Goal: Task Accomplishment & Management: Use online tool/utility

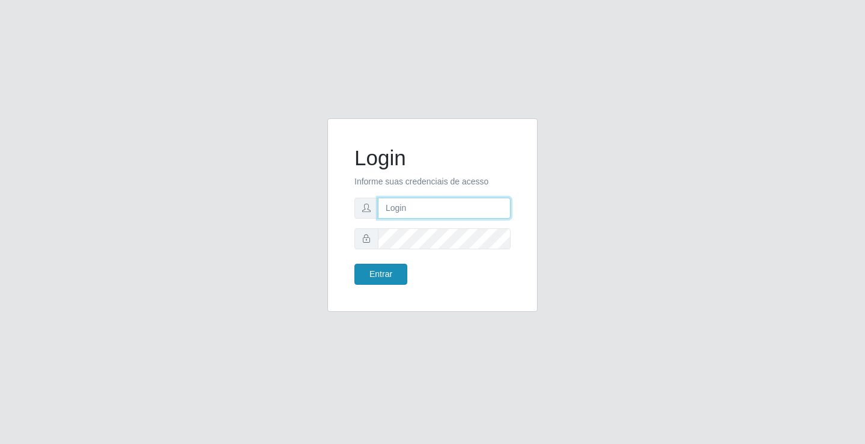
type input "[EMAIL_ADDRESS][DOMAIN_NAME]"
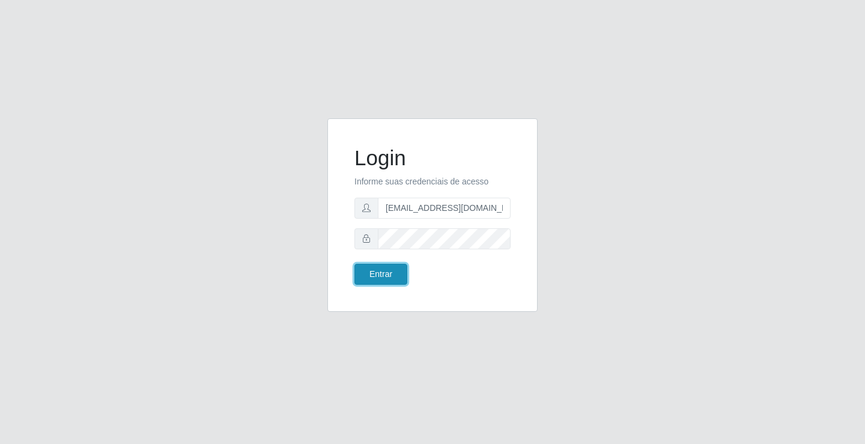
click at [386, 274] on button "Entrar" at bounding box center [380, 274] width 53 height 21
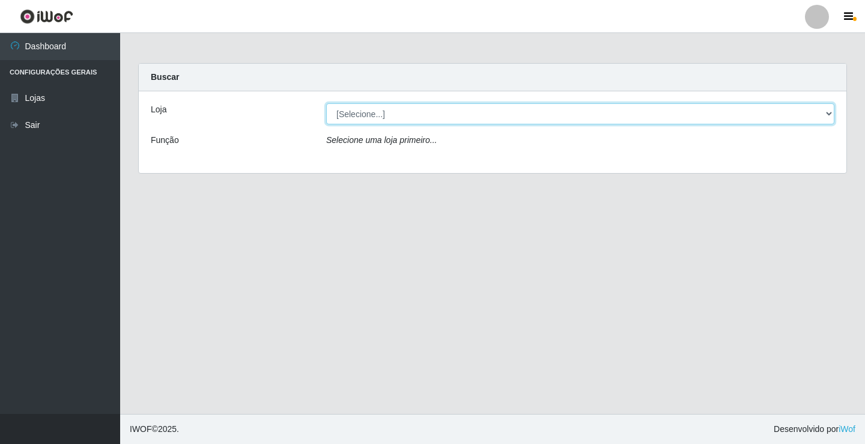
click at [429, 119] on select "[Selecione...] Rede Potiguar 4 - Extremoz" at bounding box center [580, 113] width 508 height 21
select select "78"
click at [326, 103] on select "[Selecione...] Rede Potiguar 4 - Extremoz" at bounding box center [580, 113] width 508 height 21
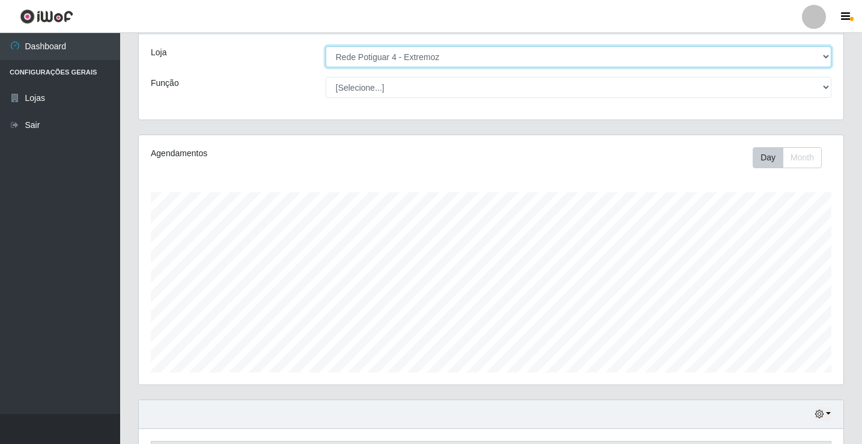
scroll to position [140, 0]
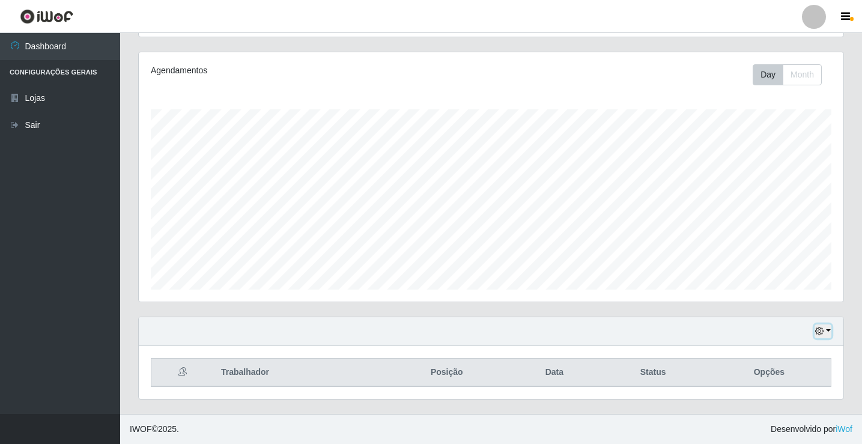
click at [828, 331] on button "button" at bounding box center [822, 331] width 17 height 14
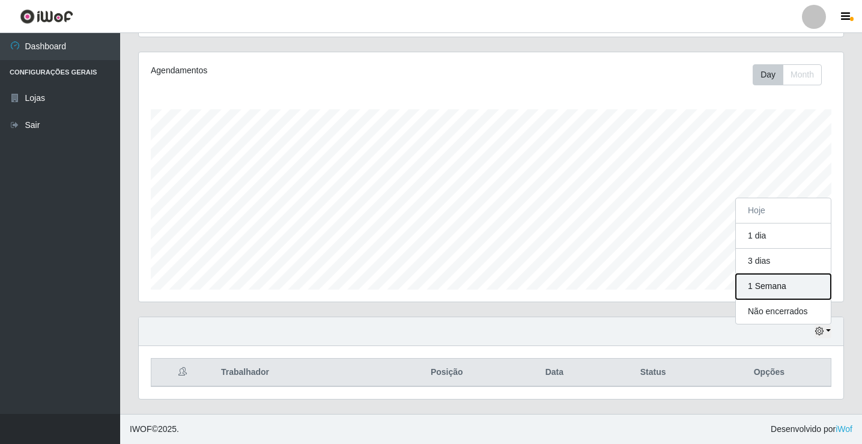
click at [747, 282] on button "1 Semana" at bounding box center [782, 286] width 95 height 25
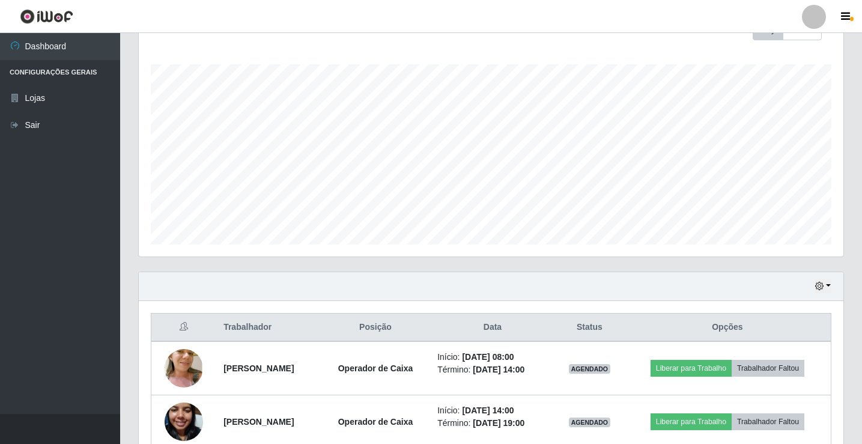
scroll to position [247, 0]
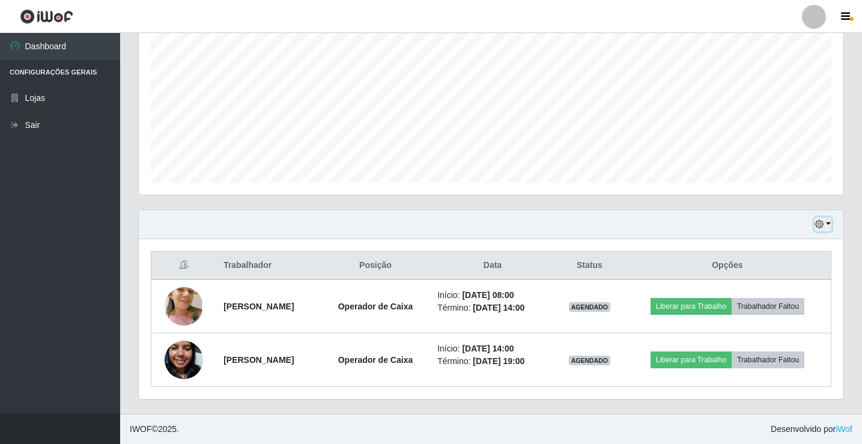
click at [816, 222] on icon "button" at bounding box center [819, 224] width 8 height 8
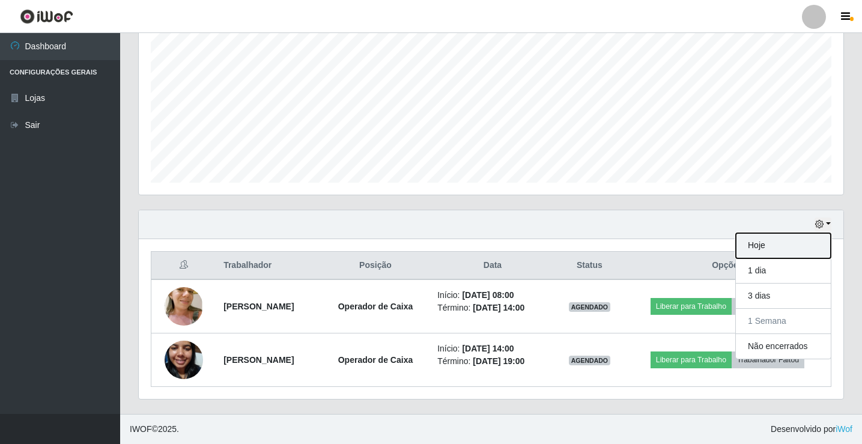
click at [773, 240] on button "Hoje" at bounding box center [782, 245] width 95 height 25
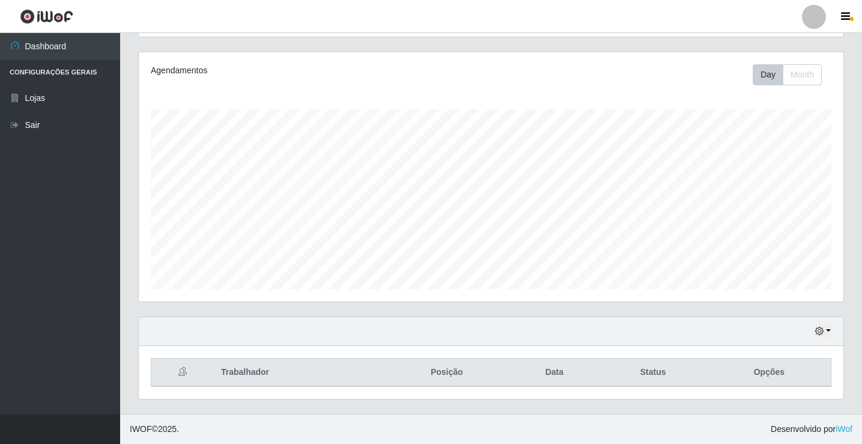
scroll to position [140, 0]
click at [823, 328] on icon "button" at bounding box center [819, 331] width 8 height 8
click at [797, 285] on button "1 Semana" at bounding box center [782, 286] width 95 height 25
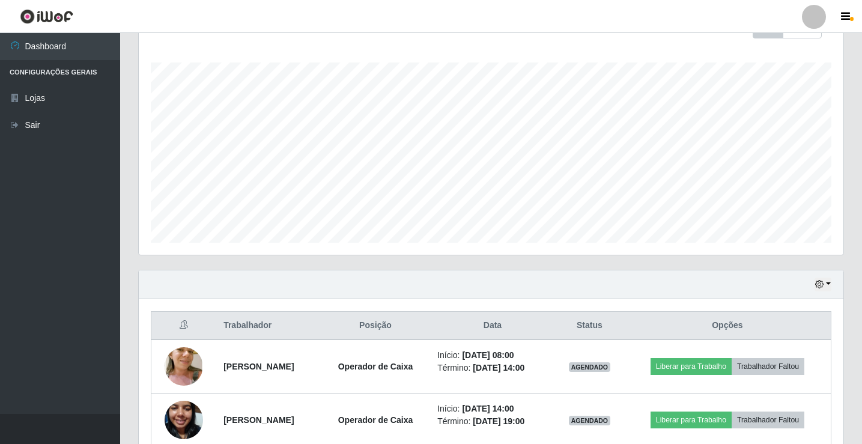
scroll to position [247, 0]
